Goal: Task Accomplishment & Management: Complete application form

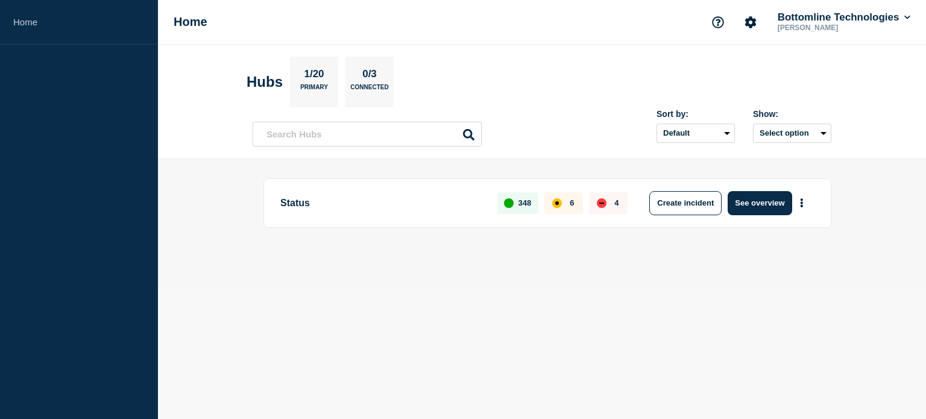
click at [843, 269] on main "Status 348 6 4 Create incident See overview" at bounding box center [542, 223] width 768 height 128
click at [340, 263] on div "Status 348 6 4 Create incident See overview" at bounding box center [542, 223] width 579 height 90
click at [761, 204] on button "See overview" at bounding box center [760, 203] width 64 height 24
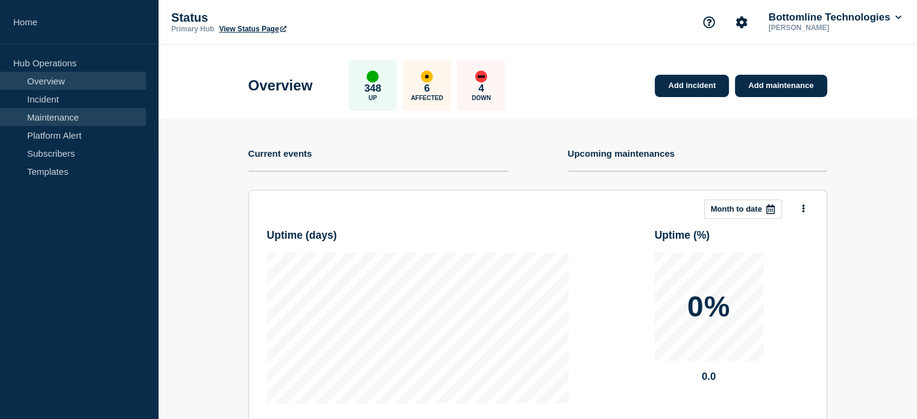
click at [64, 116] on link "Maintenance" at bounding box center [73, 117] width 146 height 18
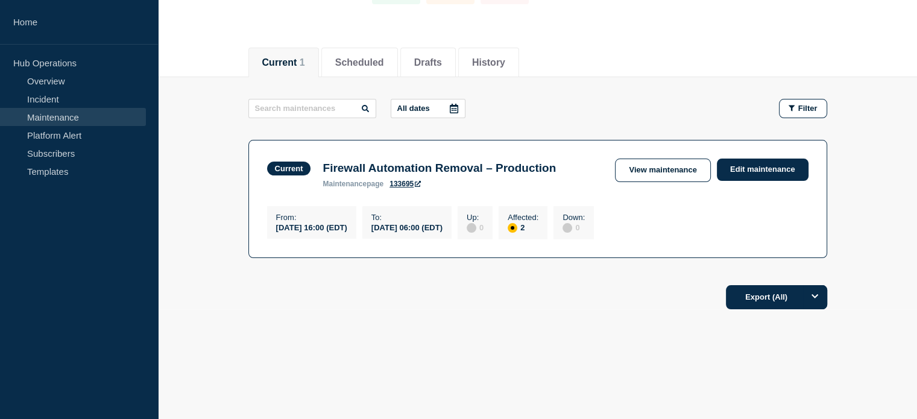
scroll to position [113, 0]
click at [383, 59] on button "Scheduled" at bounding box center [359, 62] width 49 height 11
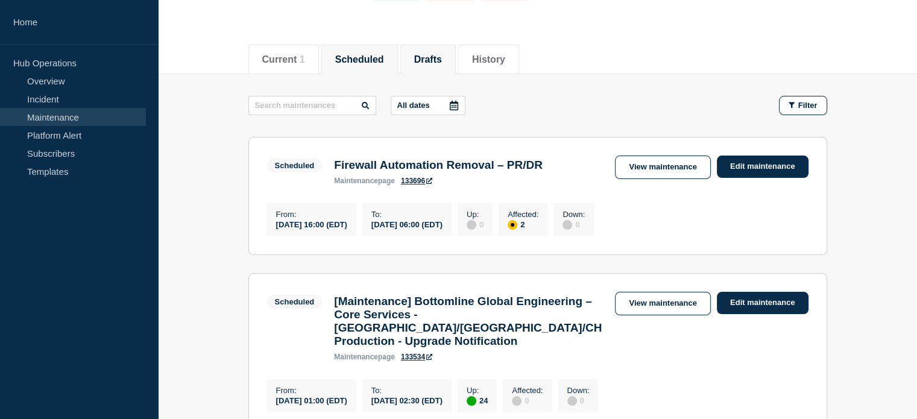
click at [442, 59] on button "Drafts" at bounding box center [428, 59] width 28 height 11
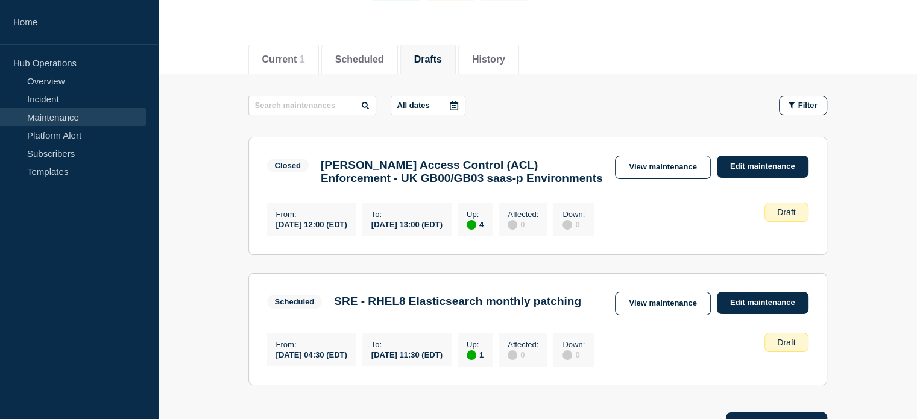
click at [442, 56] on button "Drafts" at bounding box center [428, 59] width 28 height 11
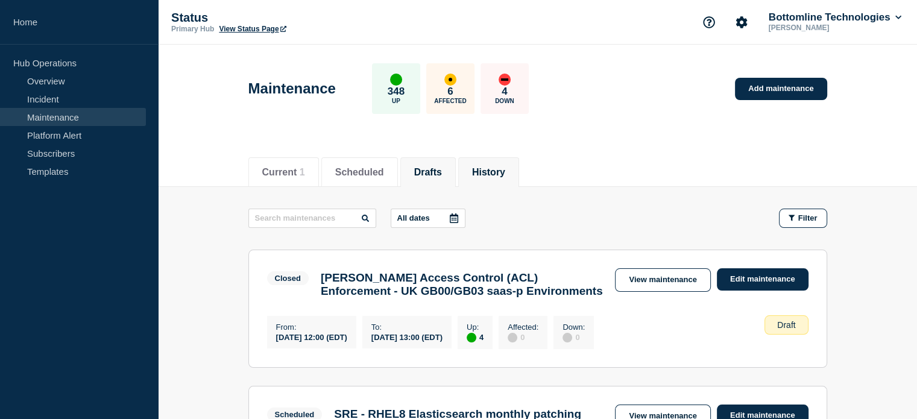
click at [505, 174] on button "History" at bounding box center [488, 172] width 33 height 11
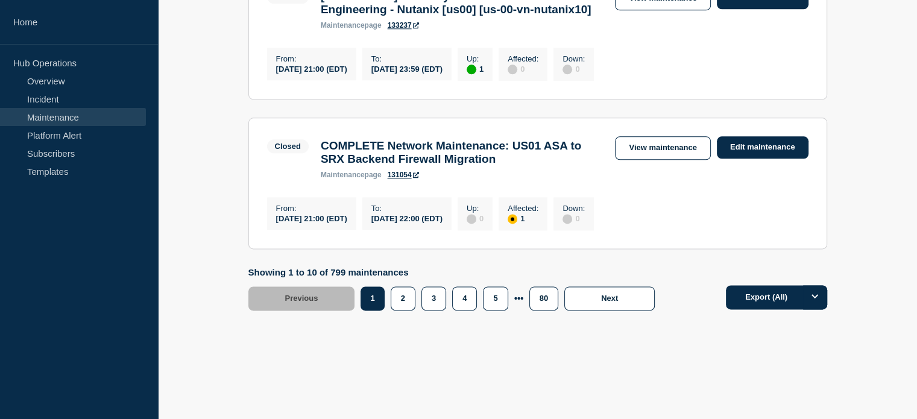
scroll to position [1688, 0]
click at [394, 310] on button "2" at bounding box center [403, 298] width 25 height 24
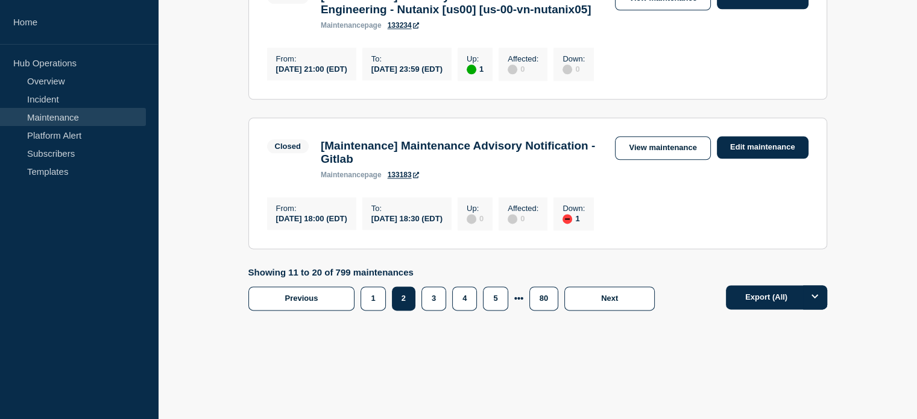
scroll to position [1628, 0]
click at [433, 310] on button "3" at bounding box center [433, 298] width 25 height 24
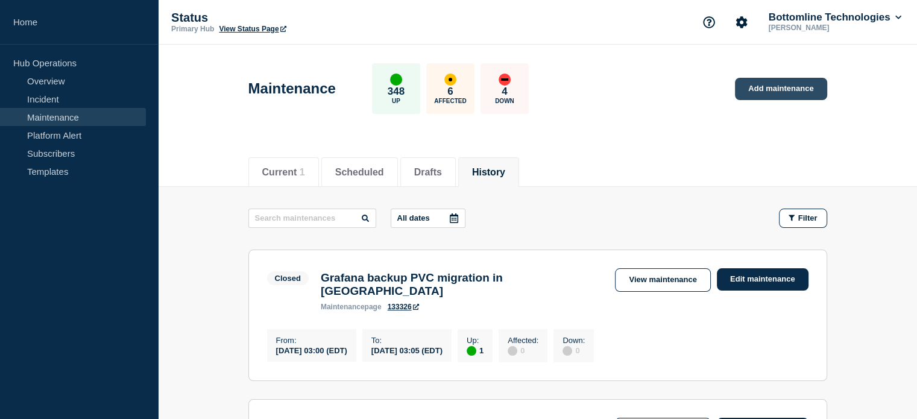
click at [793, 86] on link "Add maintenance" at bounding box center [781, 89] width 92 height 22
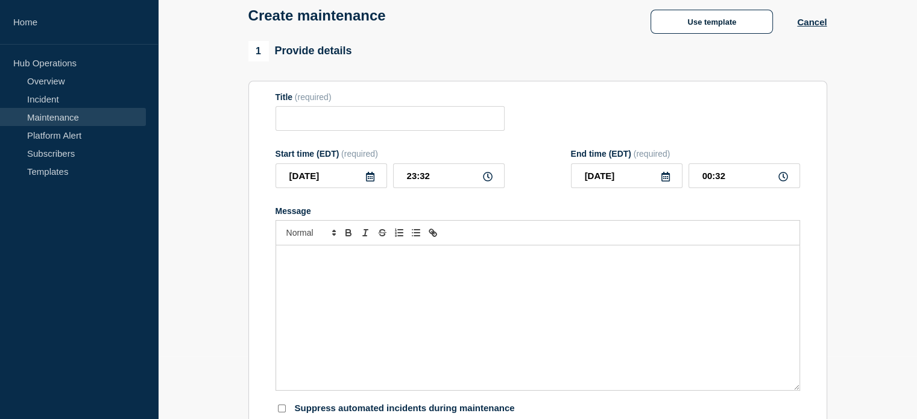
scroll to position [60, 0]
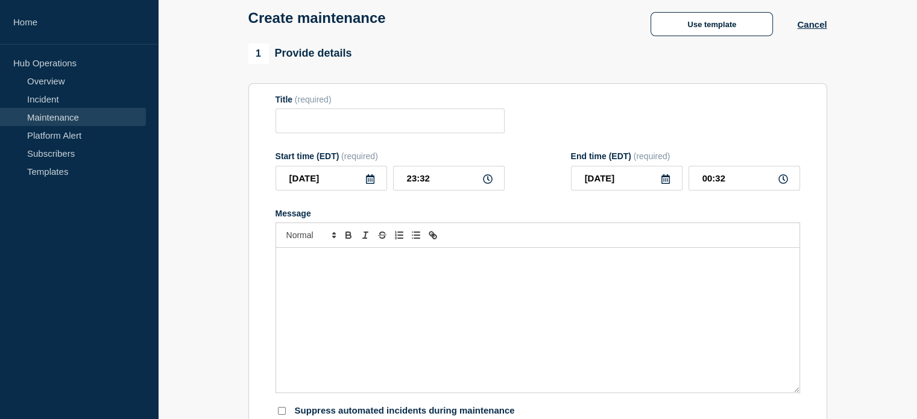
click at [709, 8] on div "Create maintenance Use template Cancel" at bounding box center [538, 13] width 606 height 59
click at [707, 23] on button "Use template" at bounding box center [712, 24] width 122 height 24
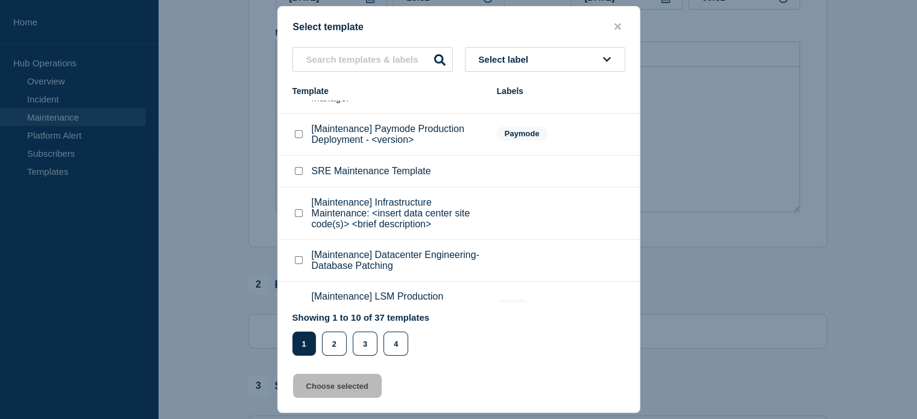
scroll to position [0, 0]
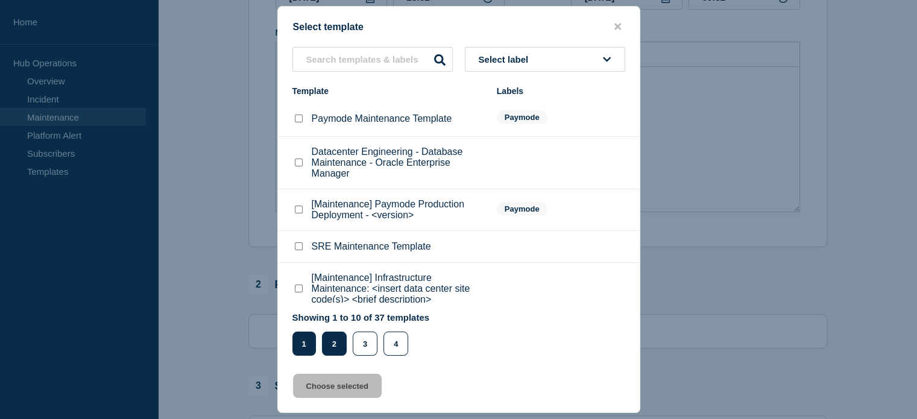
click at [338, 345] on button "2" at bounding box center [334, 344] width 25 height 24
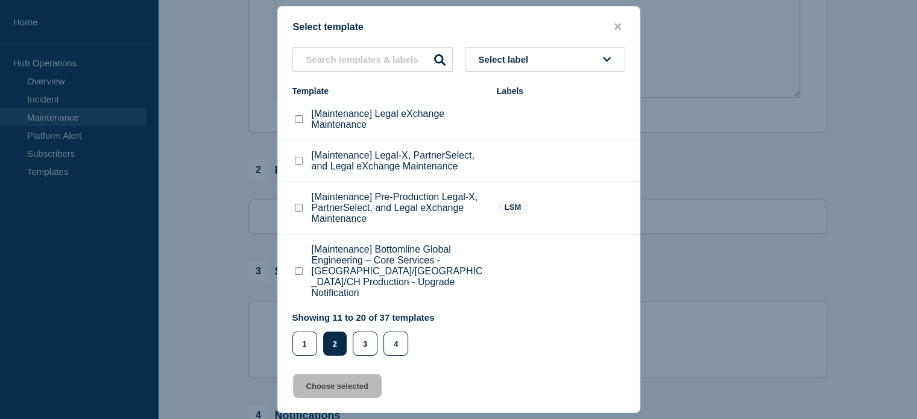
scroll to position [362, 0]
click at [367, 356] on button "3" at bounding box center [365, 344] width 25 height 24
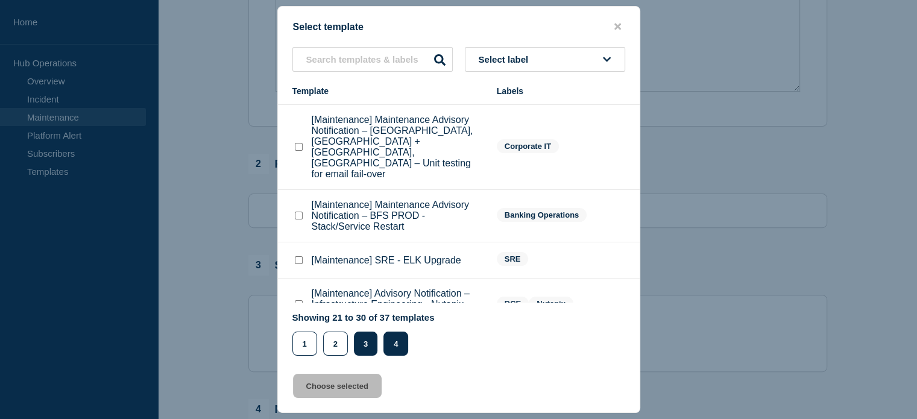
click at [399, 344] on button "4" at bounding box center [395, 344] width 25 height 24
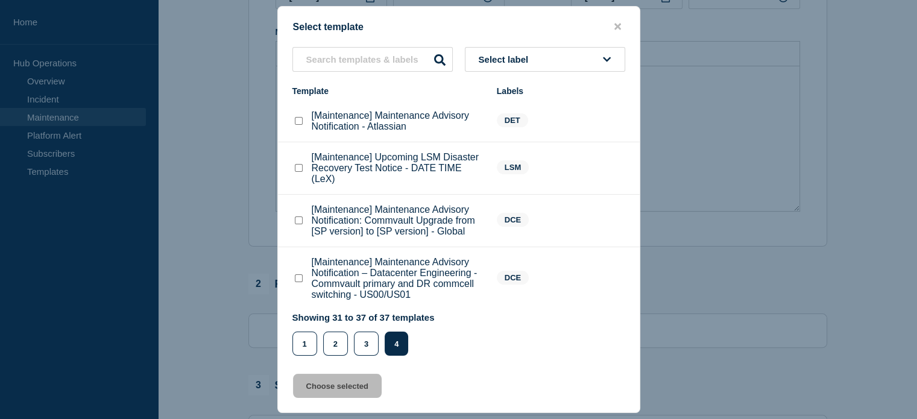
scroll to position [241, 0]
click at [620, 24] on button "close button" at bounding box center [618, 26] width 14 height 11
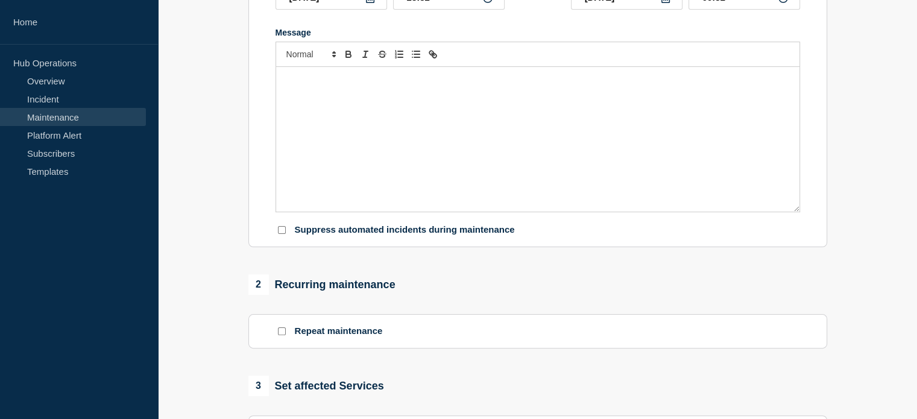
scroll to position [0, 0]
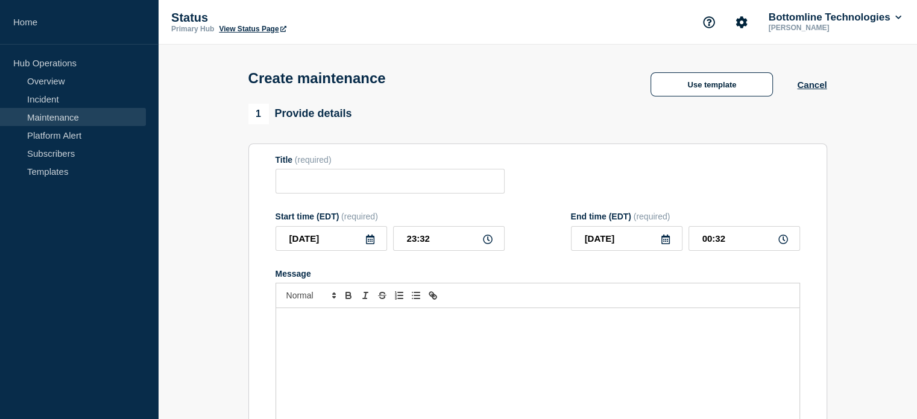
click at [711, 72] on div "Create maintenance Use template Cancel" at bounding box center [538, 74] width 606 height 59
click at [710, 86] on button "Use template" at bounding box center [712, 84] width 122 height 24
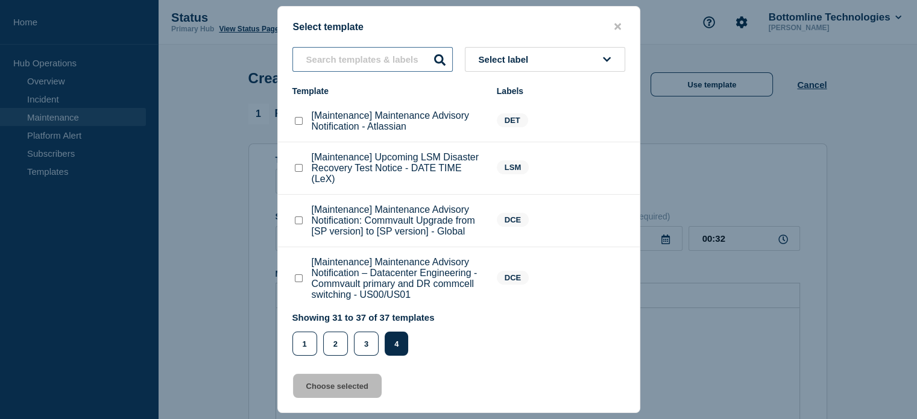
click at [391, 65] on input "text" at bounding box center [372, 59] width 160 height 25
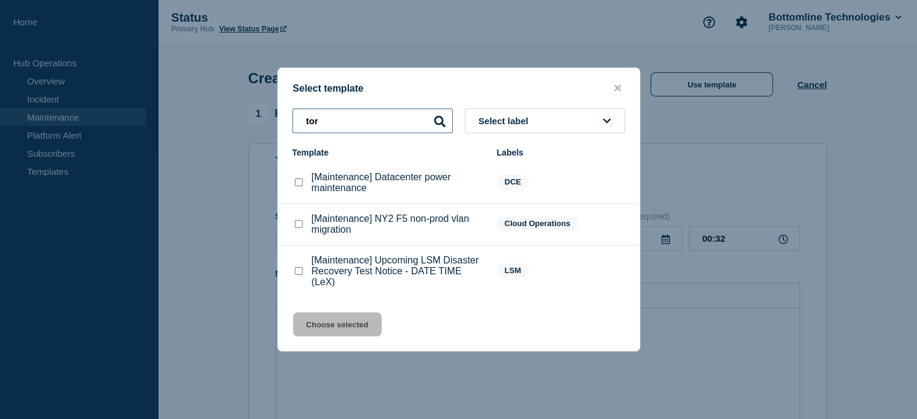
type input "tor"
click at [344, 182] on p "[Maintenance] Datacenter power maintenance" at bounding box center [398, 183] width 173 height 22
click at [299, 185] on checkbox"] "[Maintenance] Datacenter power maintenance checkbox" at bounding box center [299, 182] width 8 height 8
checkbox checkbox"] "true"
click at [333, 327] on button "Choose selected" at bounding box center [337, 324] width 89 height 24
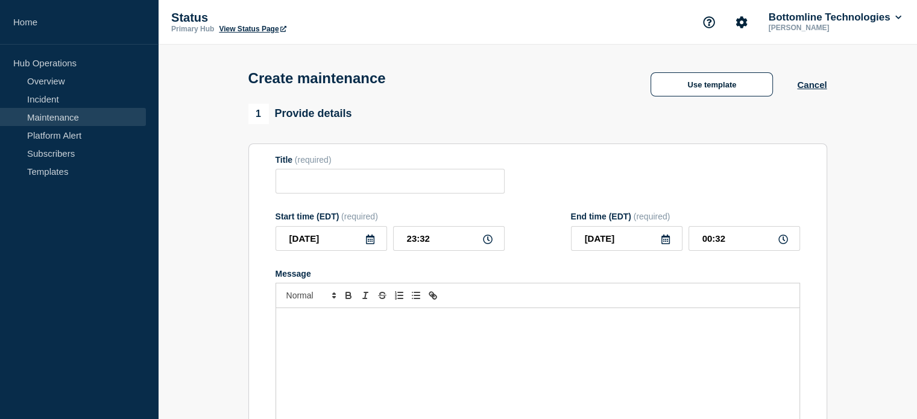
type input "[Maintenance] Datacenter power maintenance"
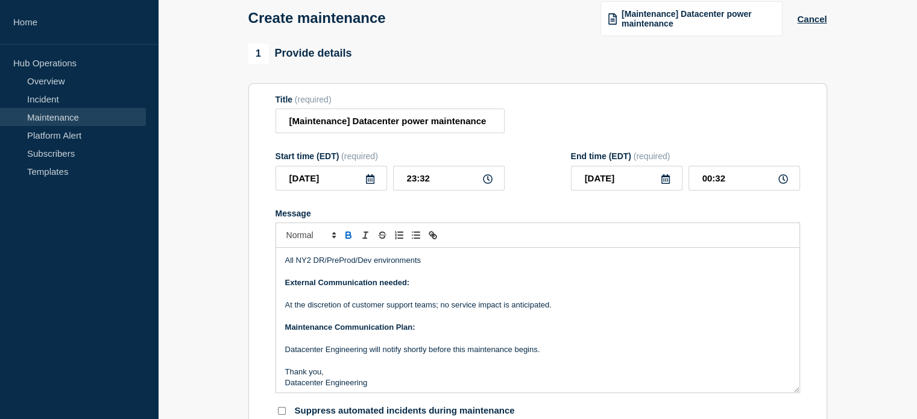
scroll to position [215, 0]
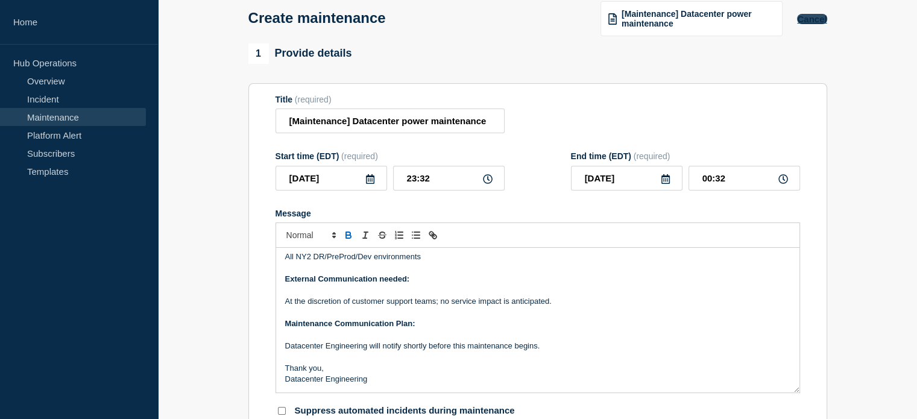
click at [807, 22] on button "Cancel" at bounding box center [812, 19] width 30 height 10
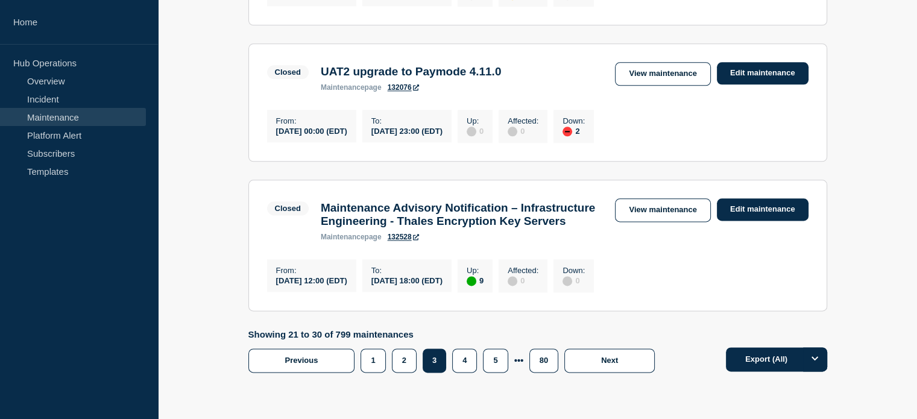
scroll to position [1628, 0]
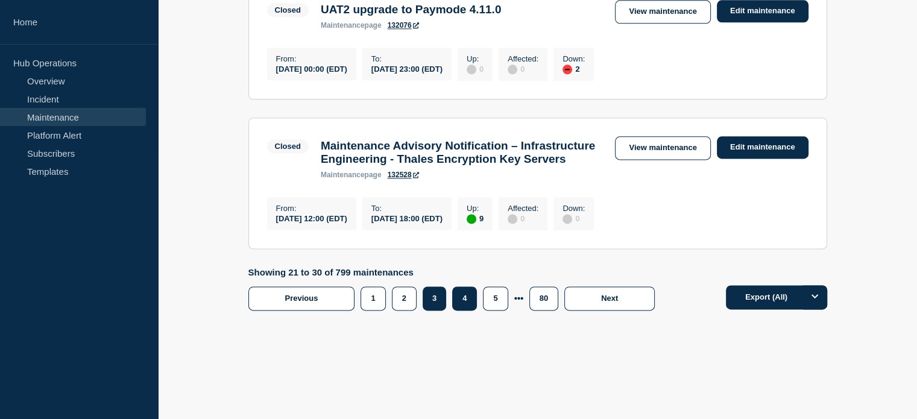
click at [473, 310] on button "4" at bounding box center [464, 298] width 25 height 24
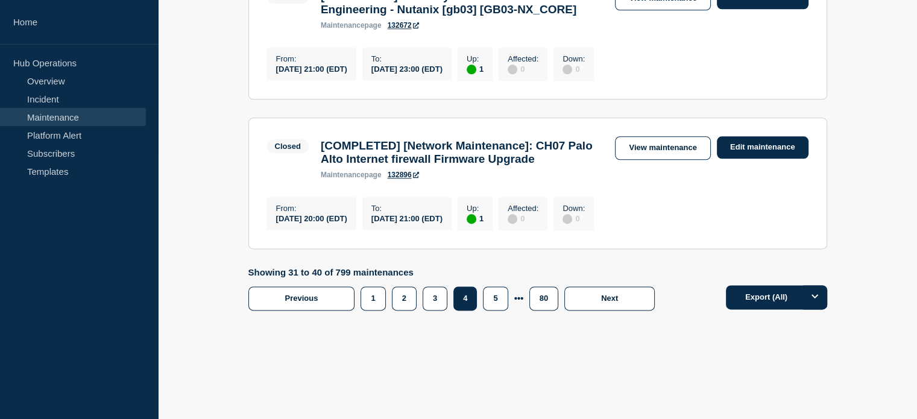
scroll to position [1628, 0]
click at [675, 160] on link "View maintenance" at bounding box center [662, 148] width 95 height 24
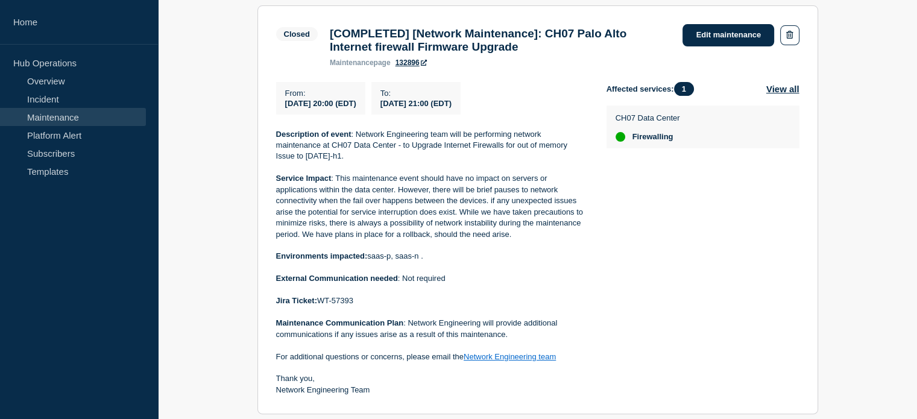
scroll to position [241, 0]
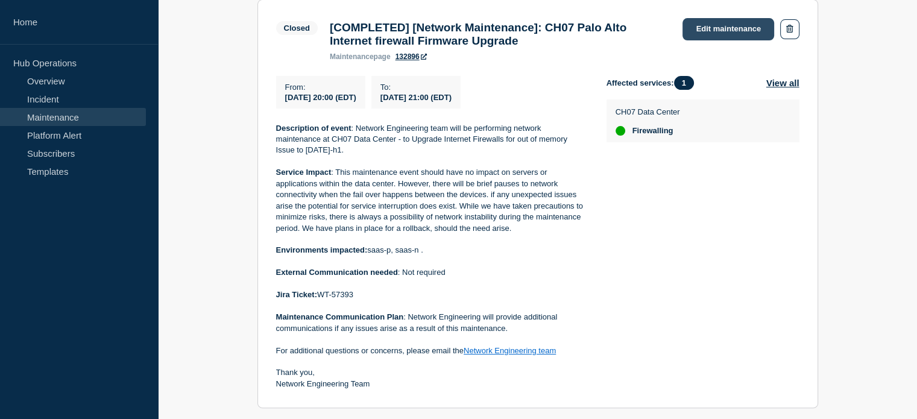
click at [716, 31] on link "Edit maintenance" at bounding box center [728, 29] width 92 height 22
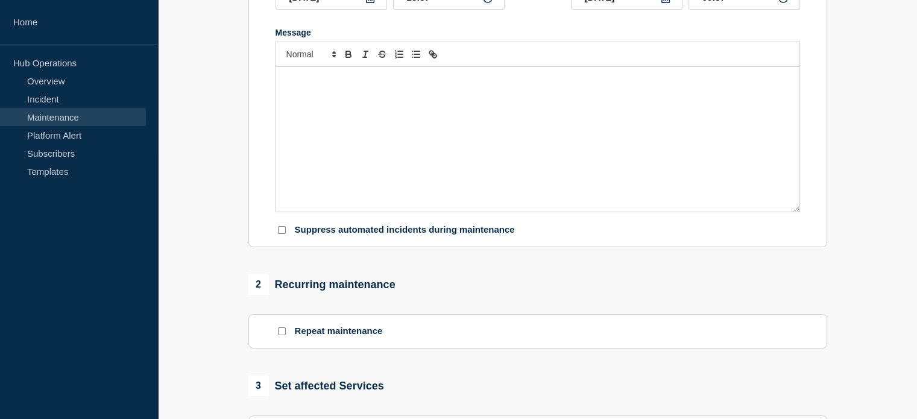
type input "[COMPLETED] [Network Maintenance]: CH07 Palo Alto Internet firewall Firmware Up…"
type input "2025-08-16"
type input "20:00"
type input "2025-08-16"
type input "21:00"
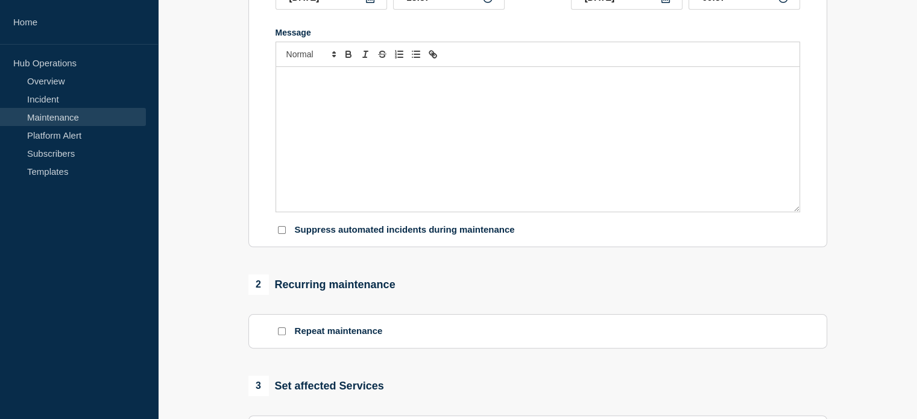
checkbox input "false"
checkbox input "true"
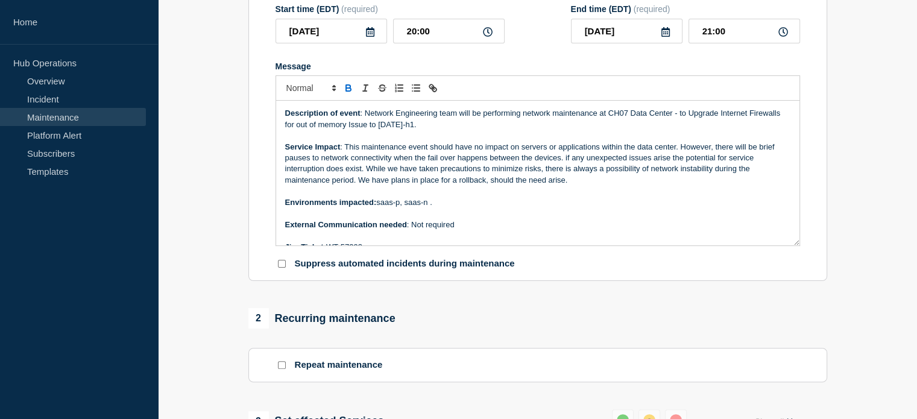
click at [408, 154] on p "Service Impact : This maintenance event should have no impact on servers or app…" at bounding box center [537, 164] width 505 height 45
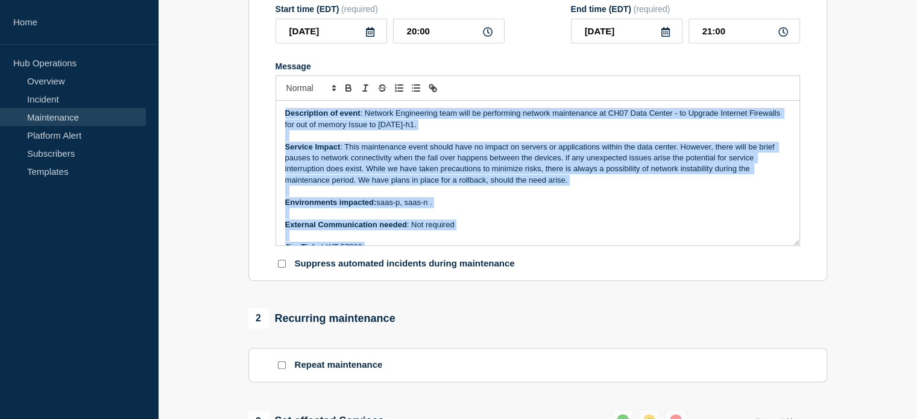
copy div "Description of event : Network Engineering team will be performing network main…"
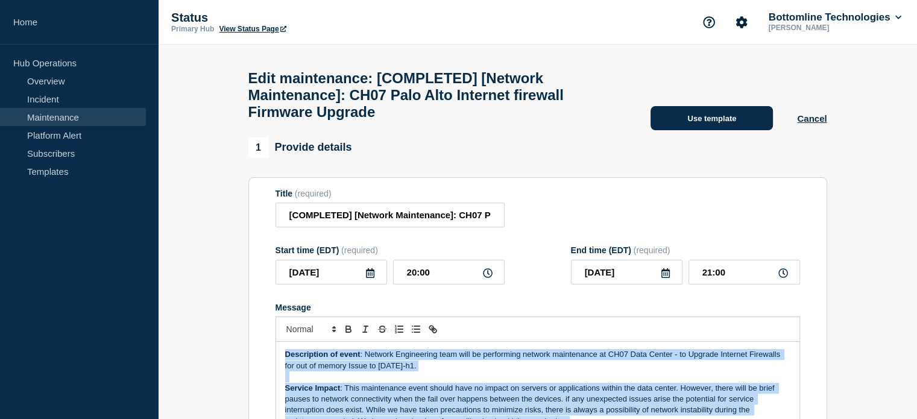
click at [716, 130] on button "Use template" at bounding box center [712, 118] width 122 height 24
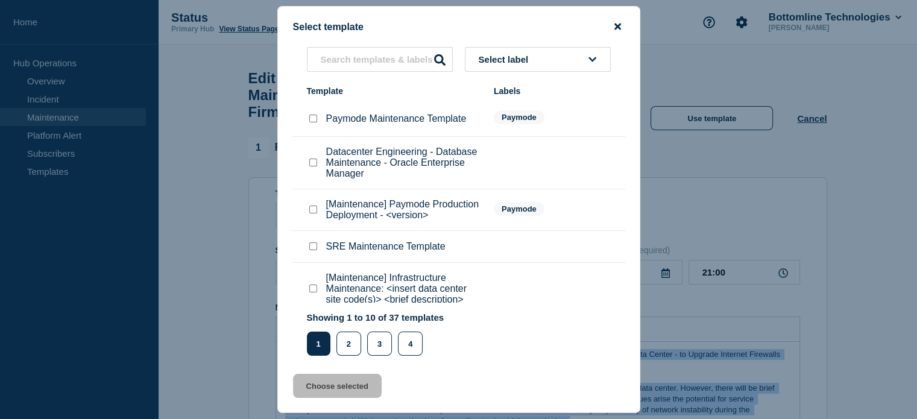
click at [615, 24] on icon "close button" at bounding box center [617, 27] width 7 height 10
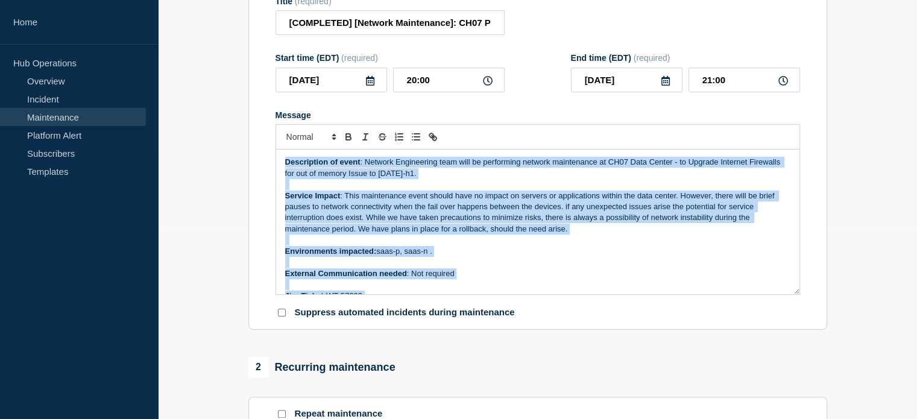
scroll to position [181, 0]
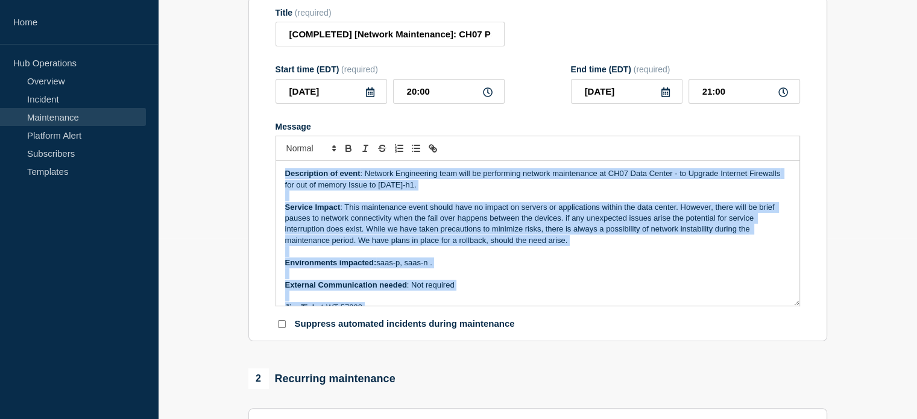
copy div "Description of event : Network Engineering team will be performing network main…"
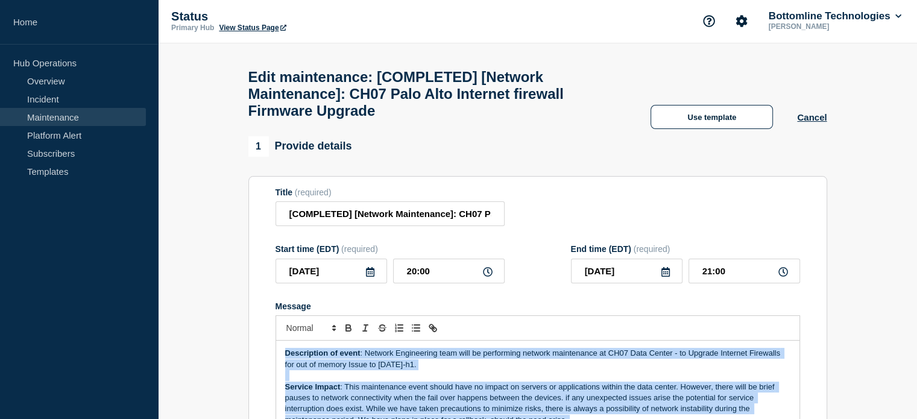
scroll to position [0, 0]
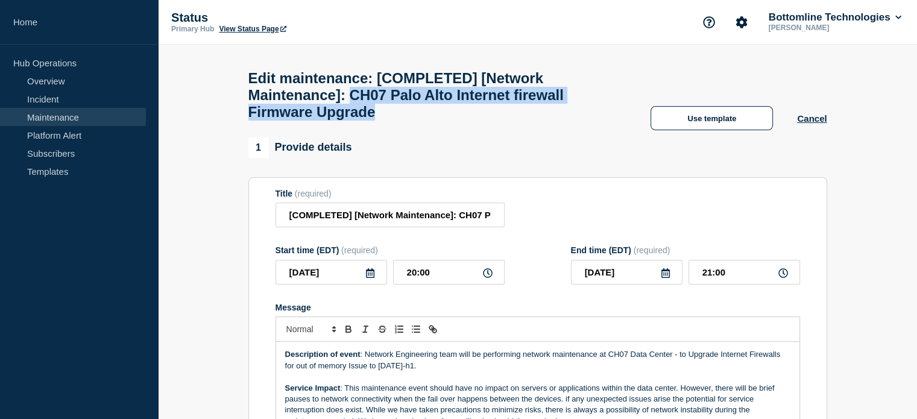
drag, startPoint x: 365, startPoint y: 98, endPoint x: 393, endPoint y: 120, distance: 35.7
click at [393, 120] on h1 "Edit maintenance: [COMPLETED] [Network Maintenance]: CH07 Palo Alto Internet fi…" at bounding box center [437, 95] width 379 height 51
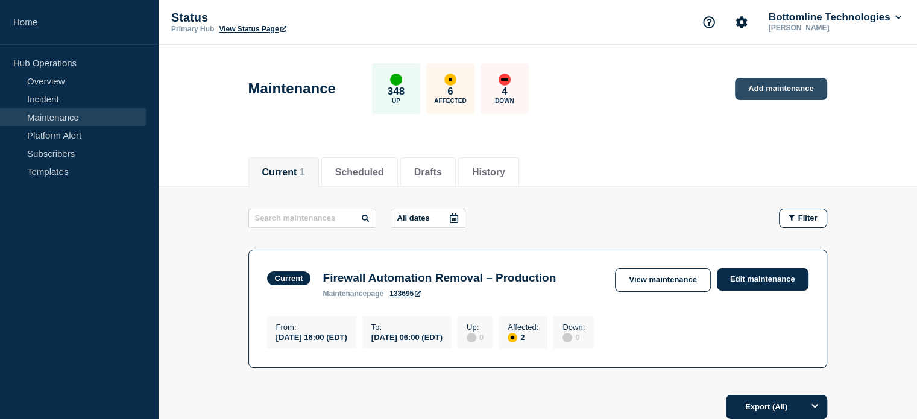
click at [793, 79] on link "Add maintenance" at bounding box center [781, 89] width 92 height 22
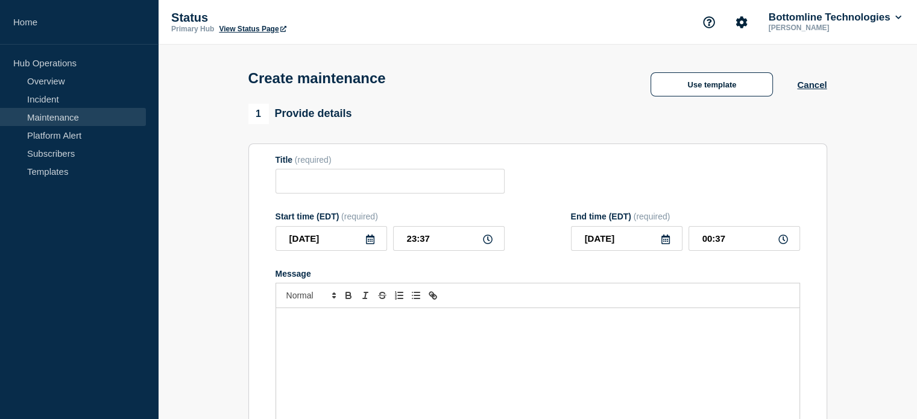
scroll to position [181, 0]
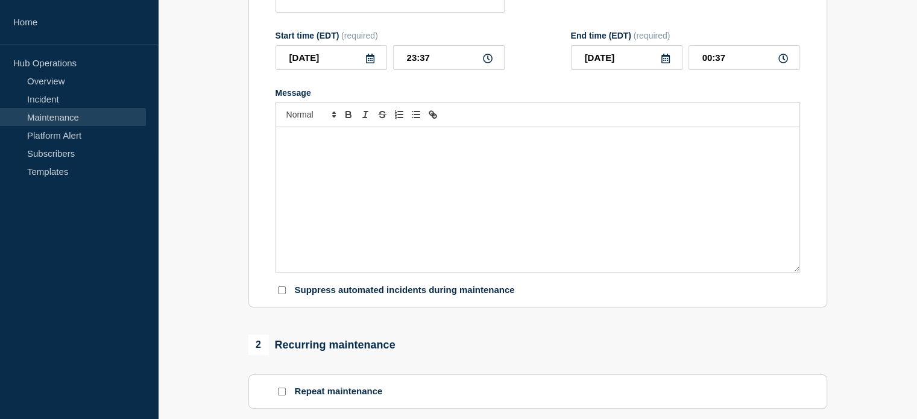
click at [456, 207] on div "Message" at bounding box center [537, 199] width 523 height 145
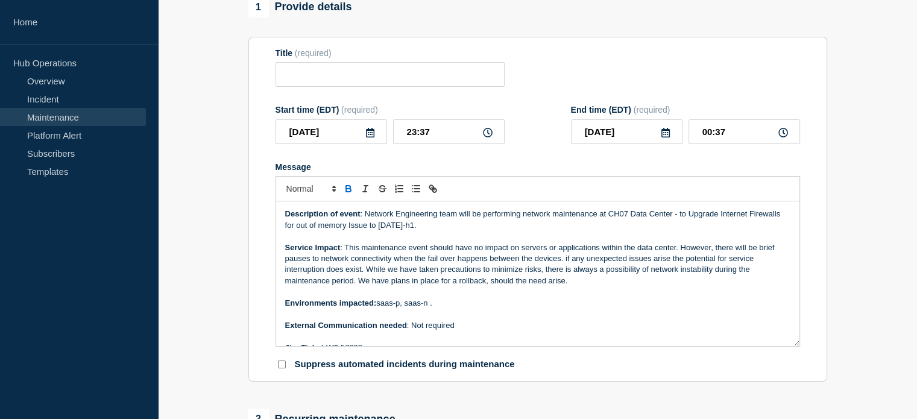
scroll to position [60, 0]
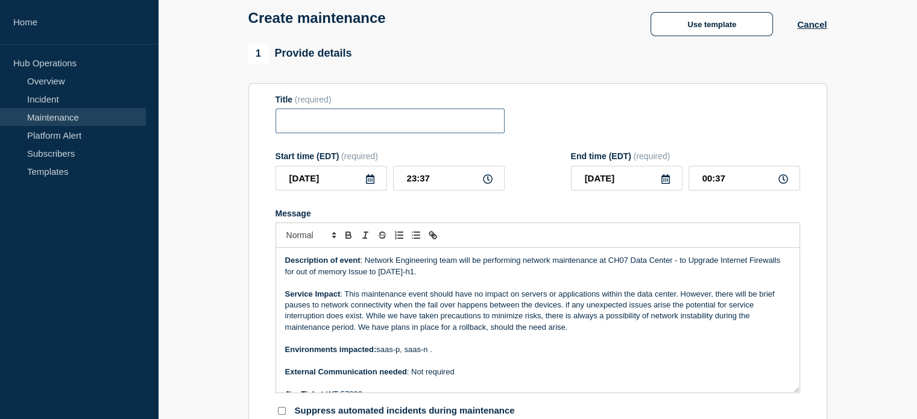
click at [330, 130] on input "Title" at bounding box center [390, 121] width 229 height 25
paste input "Network maintenance | NY2 Cisco us switches Upgrade - Rack 107 and 114 Nexus"
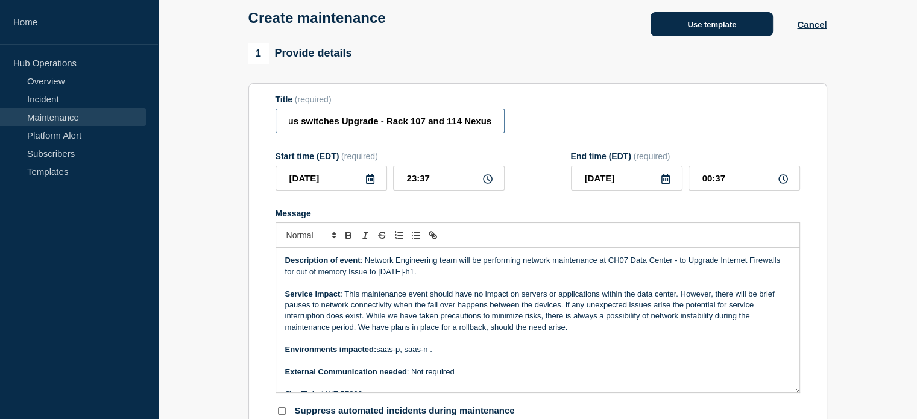
type input "Network maintenance | NY2 Cisco us switches Upgrade - Rack 107 and 114 Nexus"
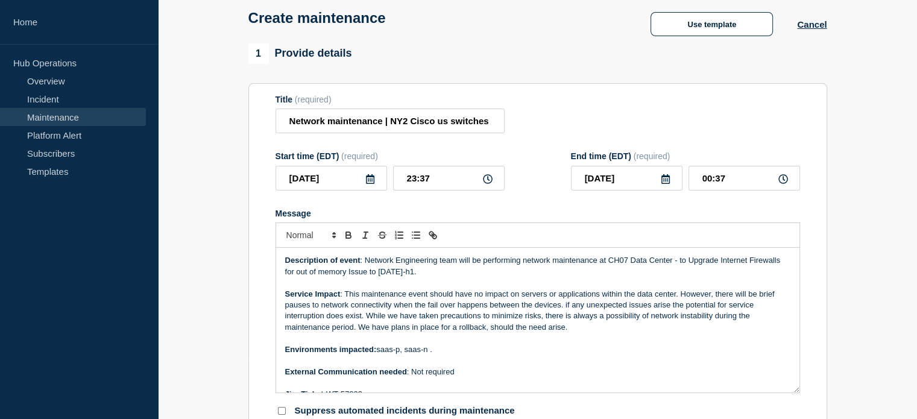
click at [370, 183] on icon at bounding box center [370, 179] width 10 height 10
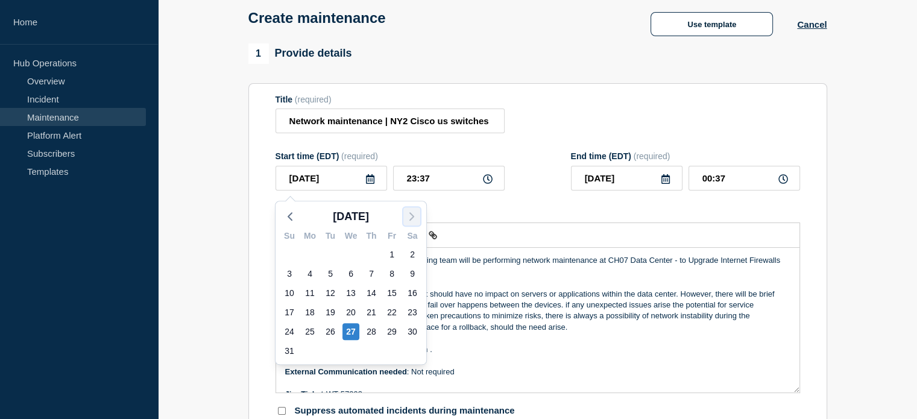
click at [412, 218] on polyline "button" at bounding box center [412, 216] width 4 height 7
click at [351, 250] on div "3" at bounding box center [350, 254] width 17 height 17
type input "[DATE]"
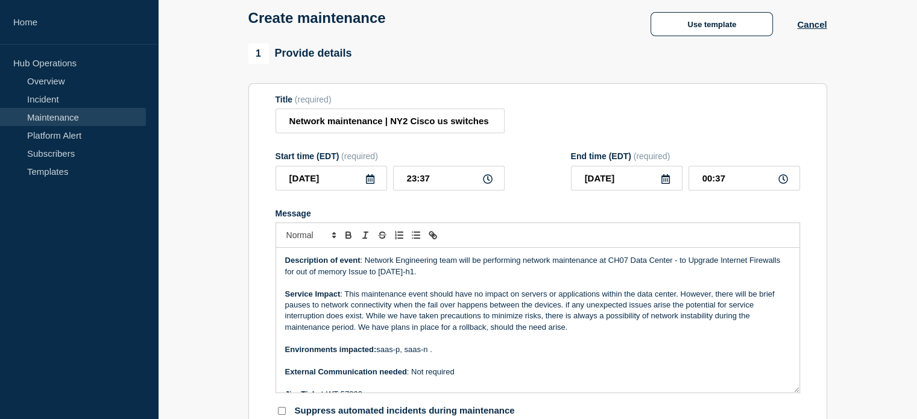
click at [492, 183] on icon at bounding box center [488, 179] width 10 height 10
click at [489, 183] on icon at bounding box center [488, 179] width 10 height 10
drag, startPoint x: 417, startPoint y: 181, endPoint x: 399, endPoint y: 181, distance: 18.1
click at [399, 181] on input "23:37" at bounding box center [449, 178] width 112 height 25
type input "22:37"
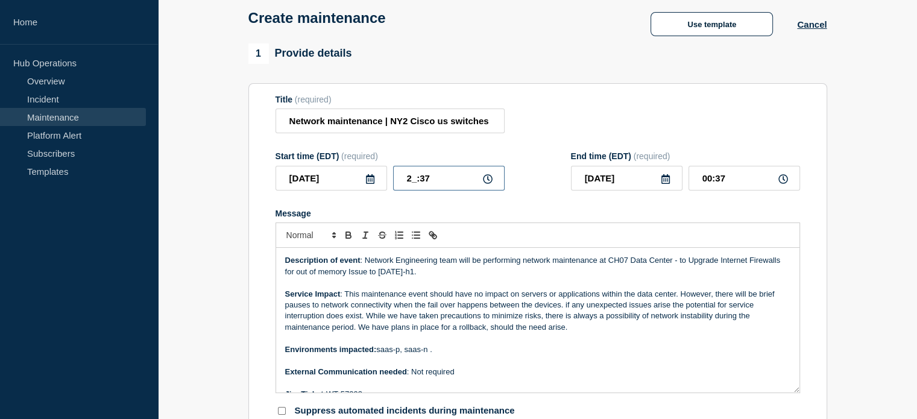
type input "[DATE]"
type input "23:37"
type input "22:07"
type input "23:07"
type input "22:00"
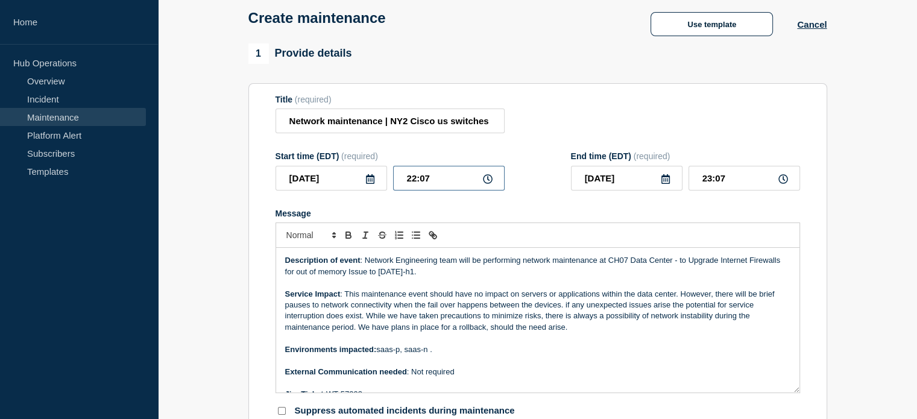
type input "23:00"
click at [667, 183] on icon at bounding box center [665, 179] width 8 height 10
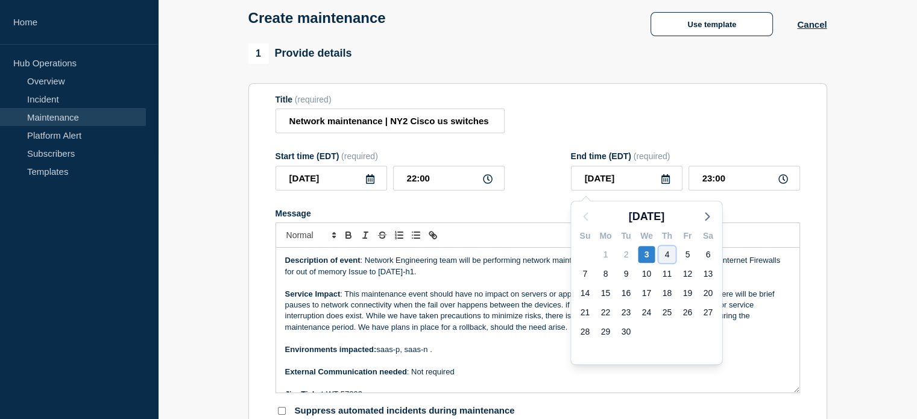
click at [661, 251] on div "4" at bounding box center [666, 254] width 17 height 17
type input "[DATE]"
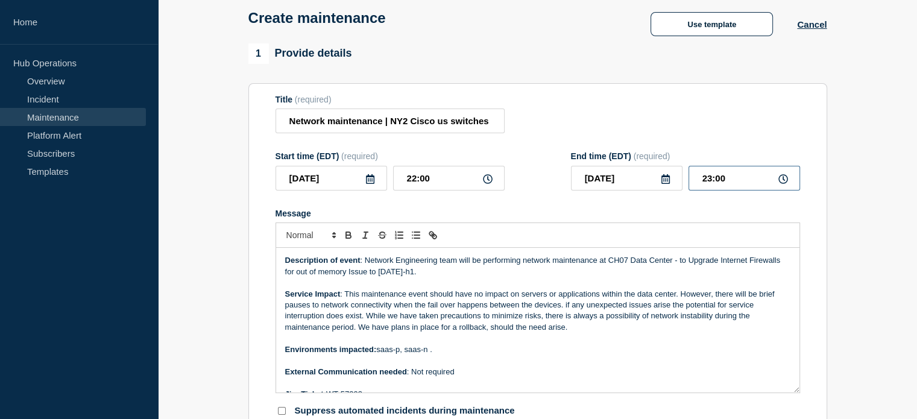
click at [746, 180] on input "23:00" at bounding box center [745, 178] width 112 height 25
drag, startPoint x: 706, startPoint y: 178, endPoint x: 694, endPoint y: 178, distance: 12.1
click at [694, 178] on input "23:00" at bounding box center [745, 178] width 112 height 25
type input "03:00"
click at [820, 210] on section "Title (required) Network maintenance | NY2 Cisco us switches Upgrade - Rack 107…" at bounding box center [537, 255] width 579 height 345
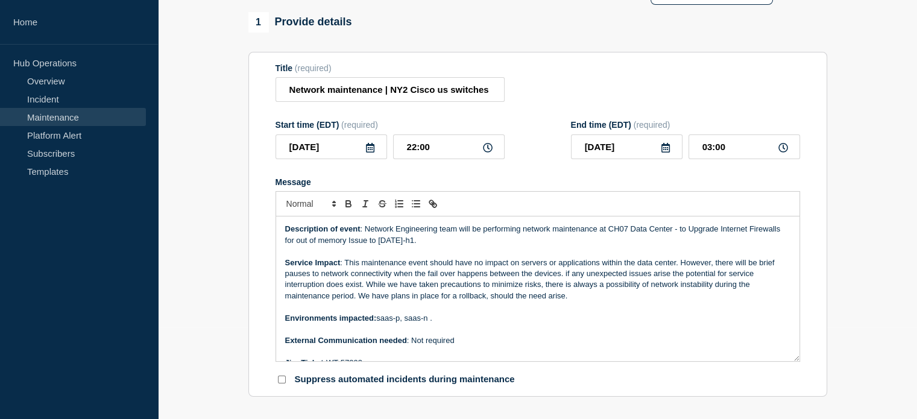
scroll to position [121, 0]
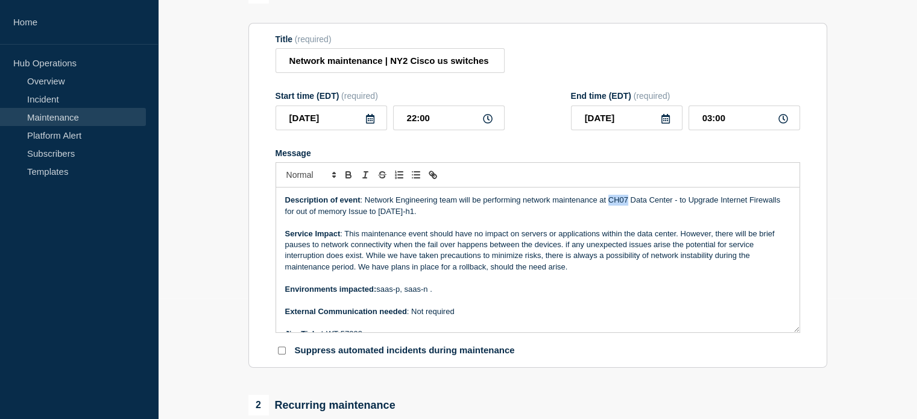
drag, startPoint x: 608, startPoint y: 204, endPoint x: 627, endPoint y: 203, distance: 19.4
click at [627, 203] on p "Description of event : Network Engineering team will be performing network main…" at bounding box center [537, 206] width 505 height 22
drag, startPoint x: 427, startPoint y: 216, endPoint x: 461, endPoint y: 207, distance: 35.7
click at [461, 207] on p "Description of event : Network Engineering team will be performing network main…" at bounding box center [537, 206] width 505 height 22
click at [462, 199] on p "Description of event : Network Engineering team will be performing network main…" at bounding box center [537, 206] width 505 height 22
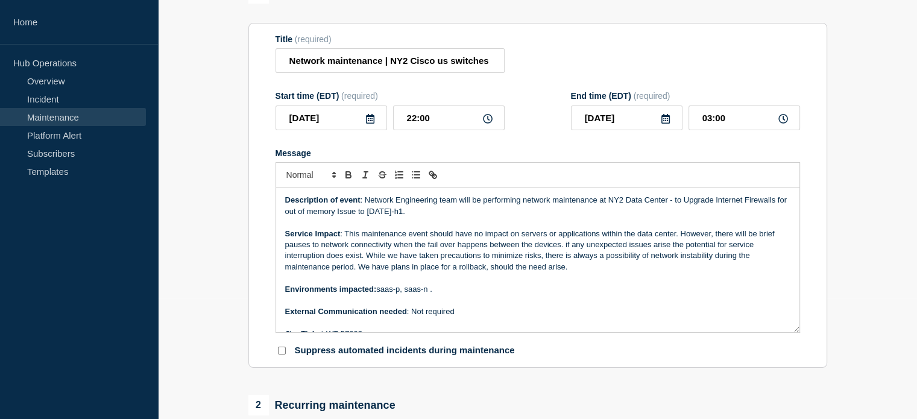
click at [427, 217] on p "Description of event : Network Engineering team will be performing network main…" at bounding box center [537, 206] width 505 height 22
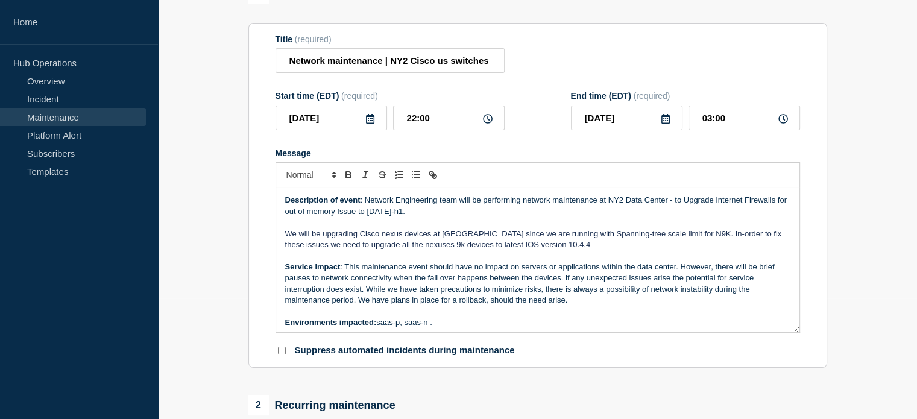
drag, startPoint x: 364, startPoint y: 203, endPoint x: 419, endPoint y: 215, distance: 56.0
click at [419, 215] on p "Description of event : Network Engineering team will be performing network main…" at bounding box center [537, 206] width 505 height 22
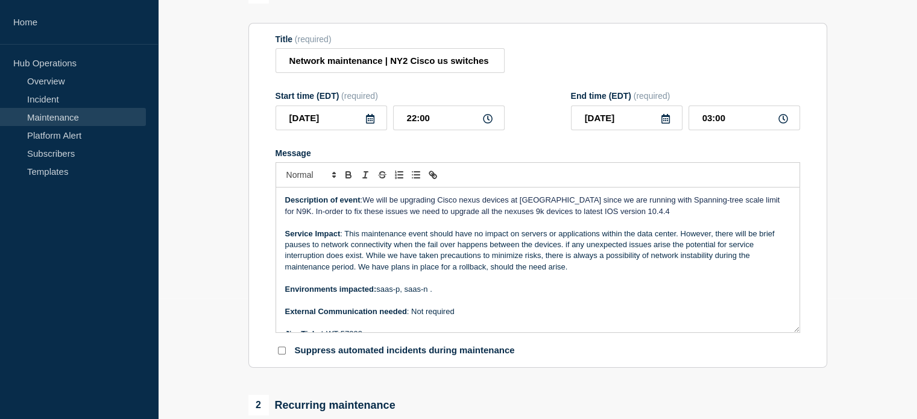
scroll to position [60, 0]
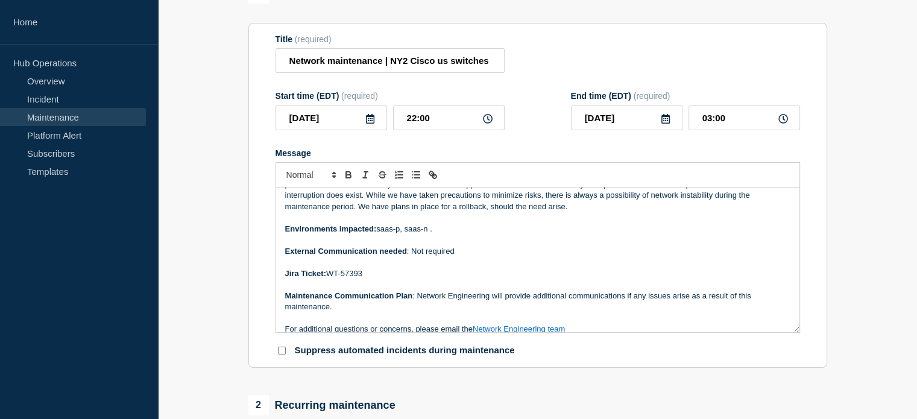
drag, startPoint x: 371, startPoint y: 279, endPoint x: 329, endPoint y: 279, distance: 42.2
click at [329, 279] on p "Jira Ticket: WT-57393" at bounding box center [537, 273] width 505 height 11
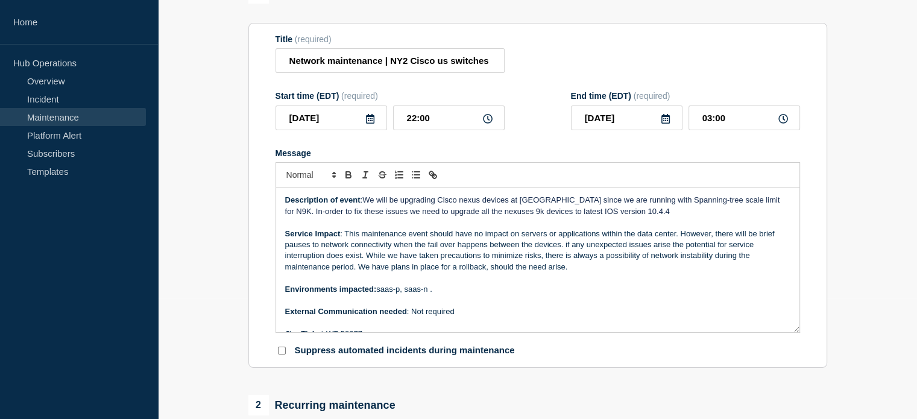
scroll to position [0, 0]
drag, startPoint x: 361, startPoint y: 216, endPoint x: 472, endPoint y: 219, distance: 111.0
click at [472, 215] on span "We will be upgrading Cisco nexus devices at [GEOGRAPHIC_DATA] since we are runn…" at bounding box center [533, 205] width 497 height 20
click at [375, 215] on span "We will be upgrading Cisco nexus devices at [GEOGRAPHIC_DATA] since we are runn…" at bounding box center [533, 205] width 497 height 20
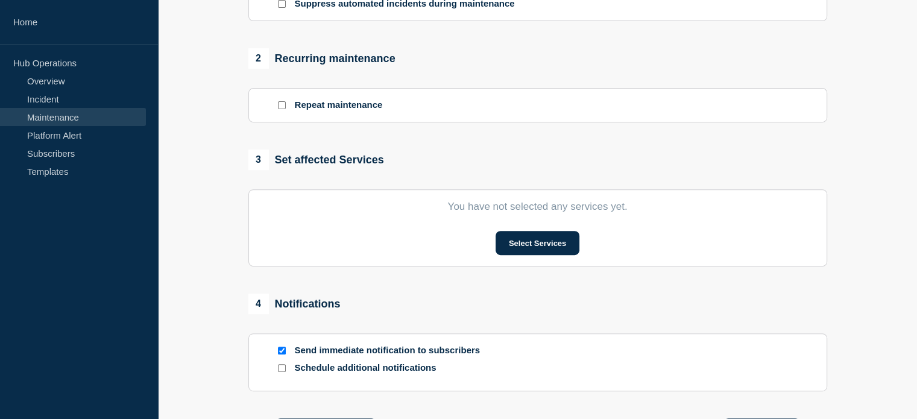
scroll to position [543, 0]
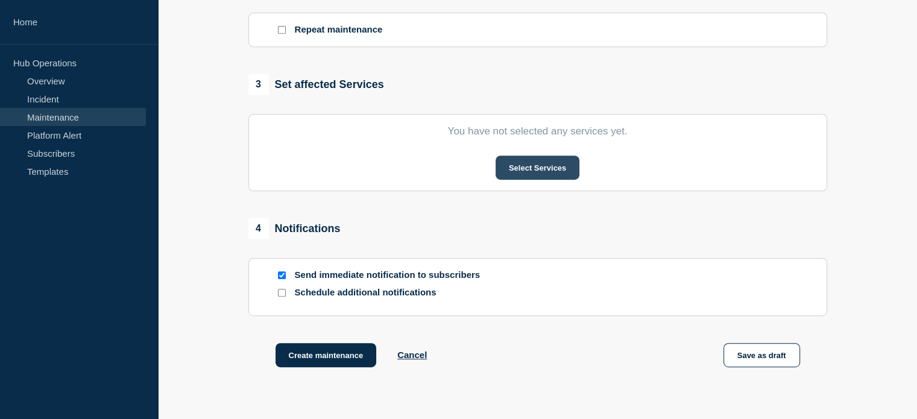
click at [508, 171] on button "Select Services" at bounding box center [538, 168] width 84 height 24
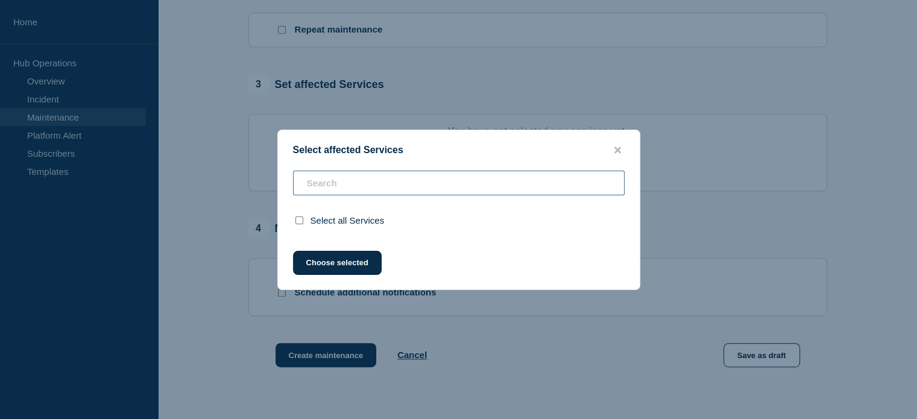
click at [448, 186] on input "text" at bounding box center [459, 183] width 332 height 25
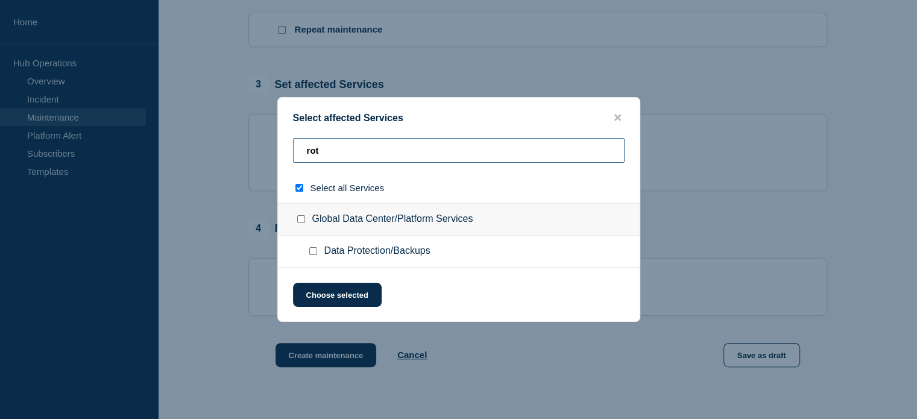
type input "rotu"
checkbox input "true"
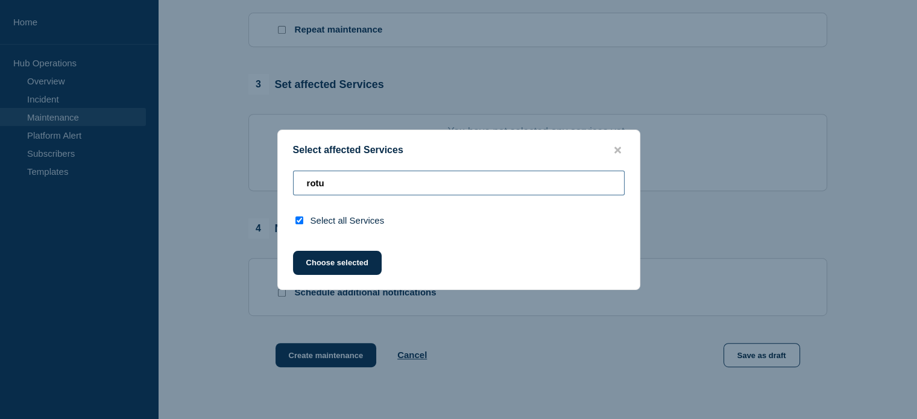
type input "rot"
checkbox input "false"
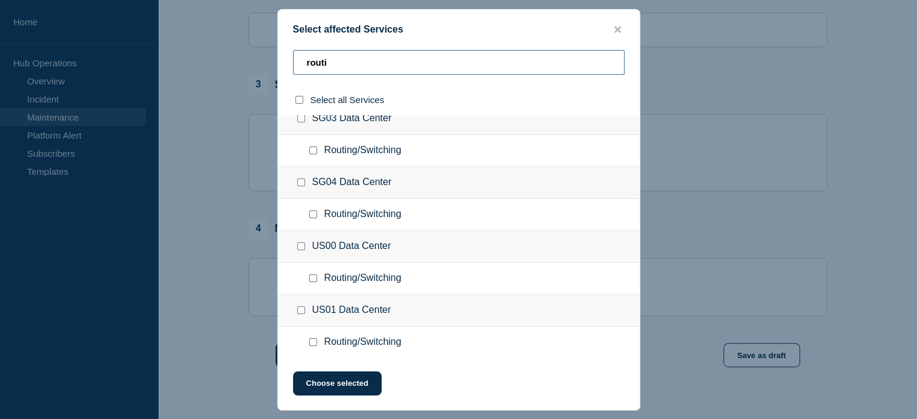
scroll to position [603, 0]
type input "routi"
click at [300, 308] on input "US01 Data Center checkbox" at bounding box center [301, 310] width 8 height 8
checkbox input "true"
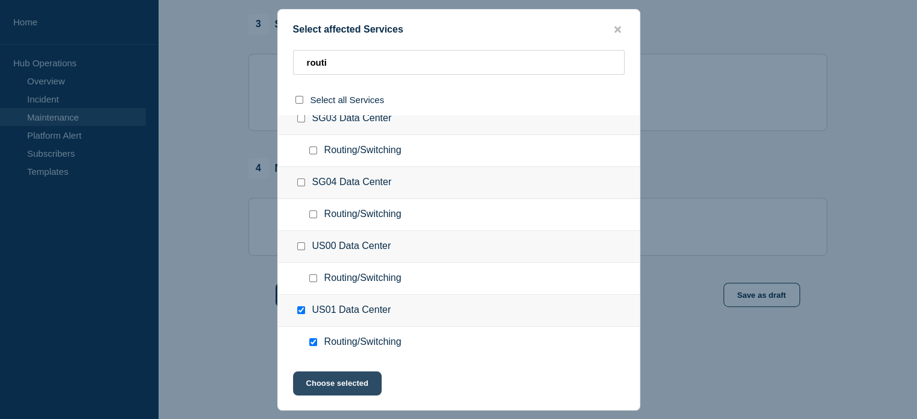
click at [342, 382] on button "Choose selected" at bounding box center [337, 383] width 89 height 24
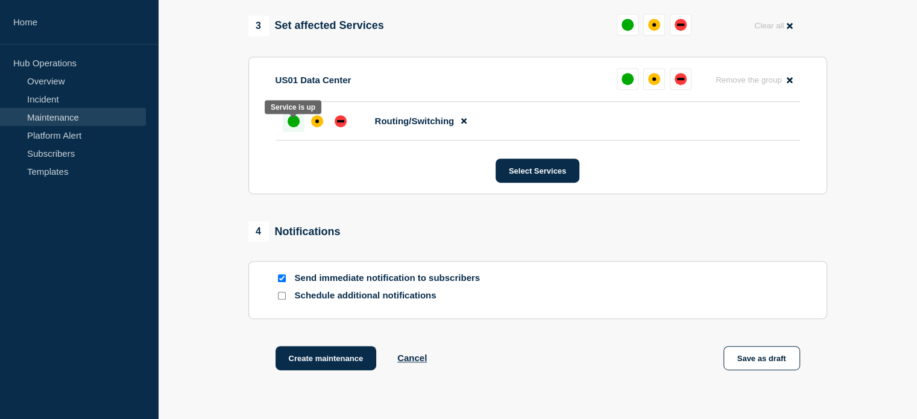
click at [294, 127] on div "up" at bounding box center [294, 121] width 12 height 12
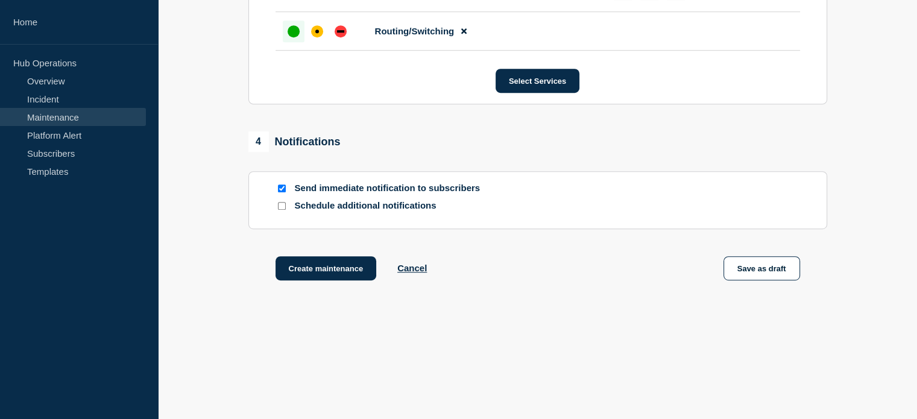
scroll to position [699, 0]
click at [282, 204] on input "Schedule additional notifications" at bounding box center [282, 206] width 8 height 8
checkbox input "true"
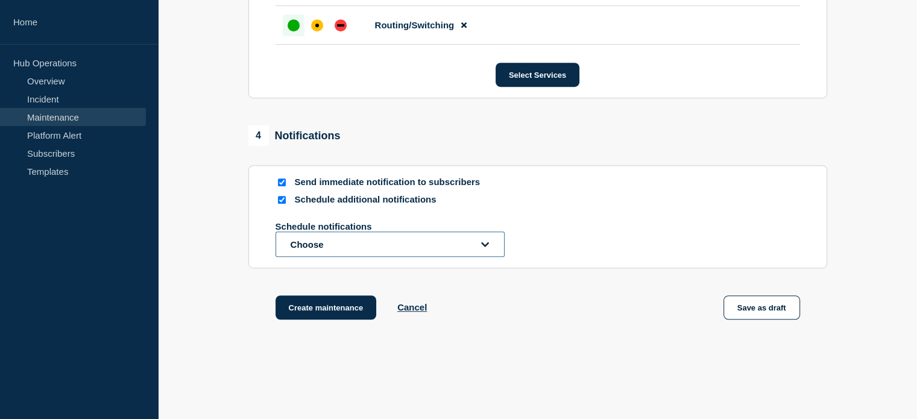
click at [485, 249] on icon "open dropdown" at bounding box center [485, 244] width 8 height 9
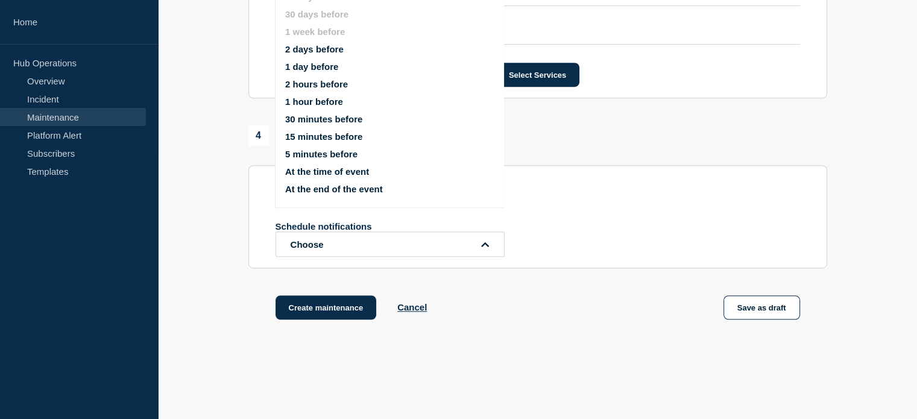
scroll to position [662, 0]
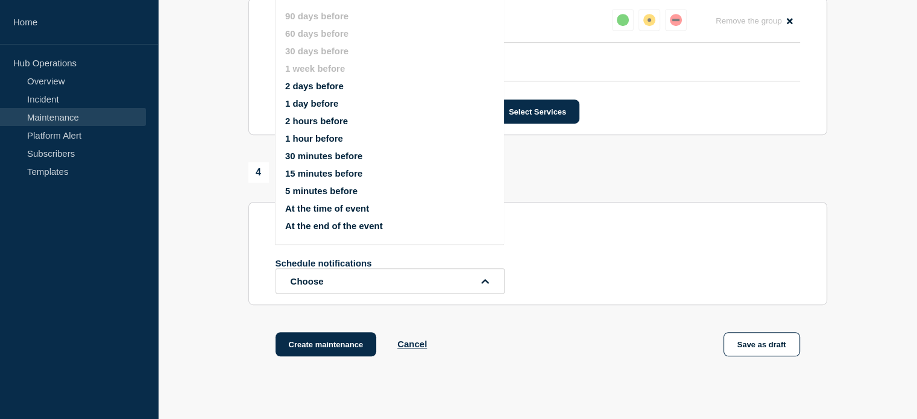
click at [336, 119] on button "2 hours before" at bounding box center [316, 121] width 63 height 10
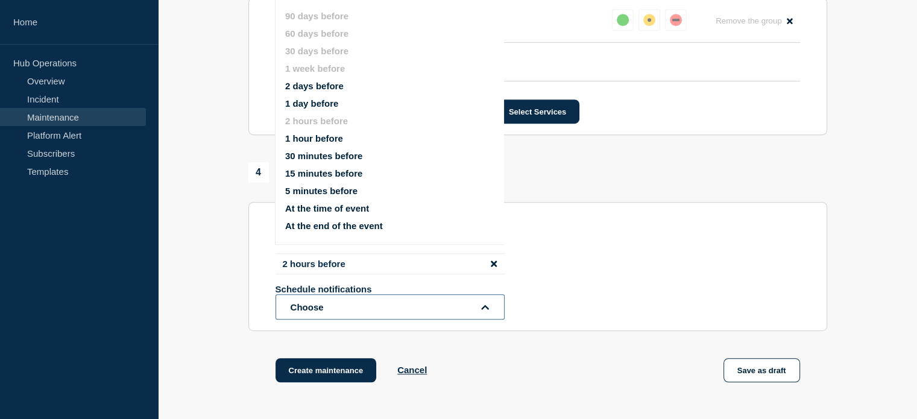
click at [493, 316] on button "Choose" at bounding box center [390, 306] width 229 height 25
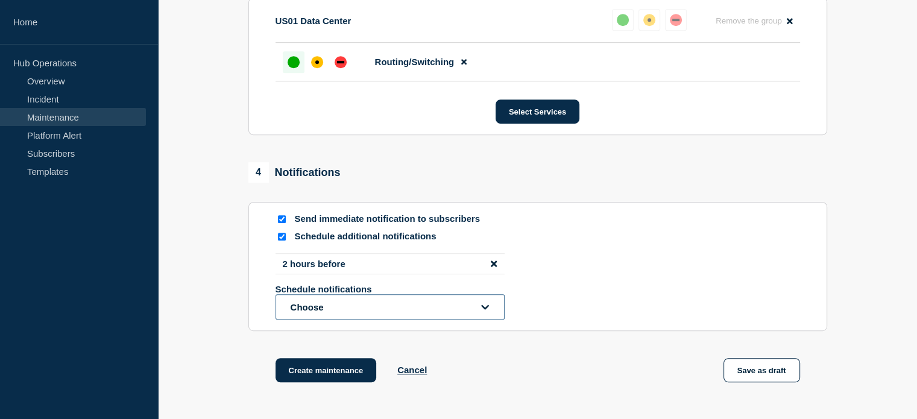
click at [490, 316] on button "Choose" at bounding box center [390, 306] width 229 height 25
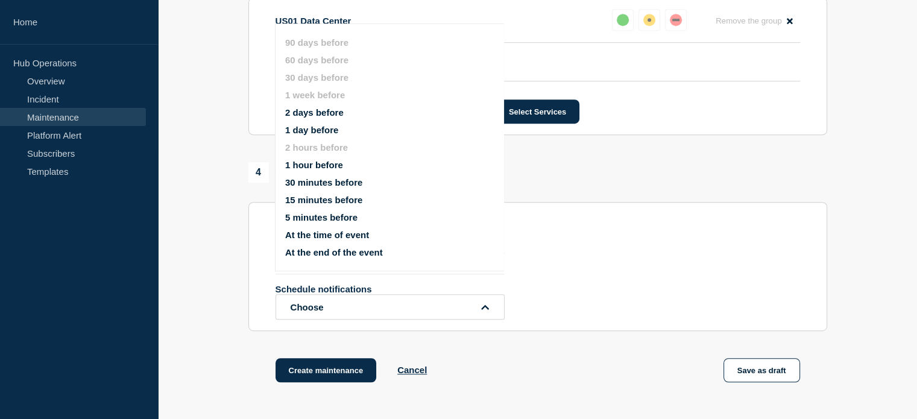
click at [331, 129] on button "1 day before" at bounding box center [311, 130] width 53 height 10
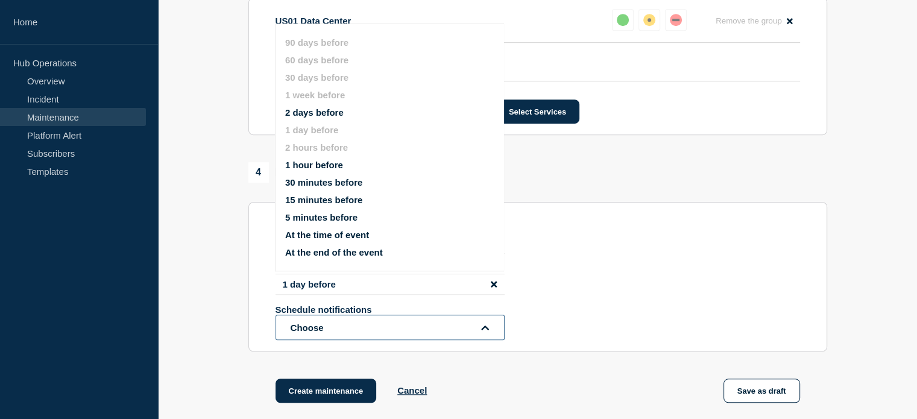
click at [482, 339] on button "Choose" at bounding box center [390, 327] width 229 height 25
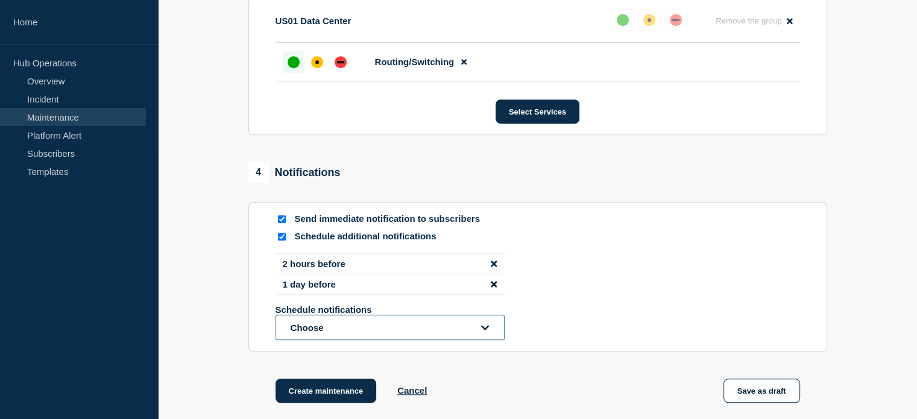
click at [482, 339] on button "Choose" at bounding box center [390, 327] width 229 height 25
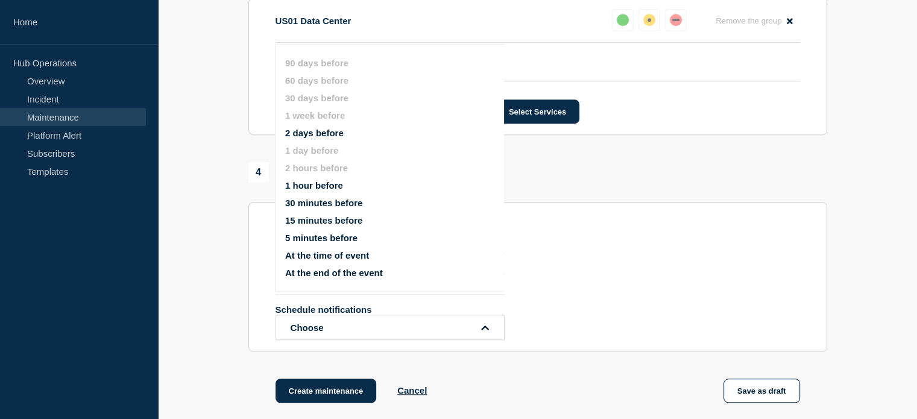
click at [323, 185] on button "1 hour before" at bounding box center [314, 185] width 58 height 10
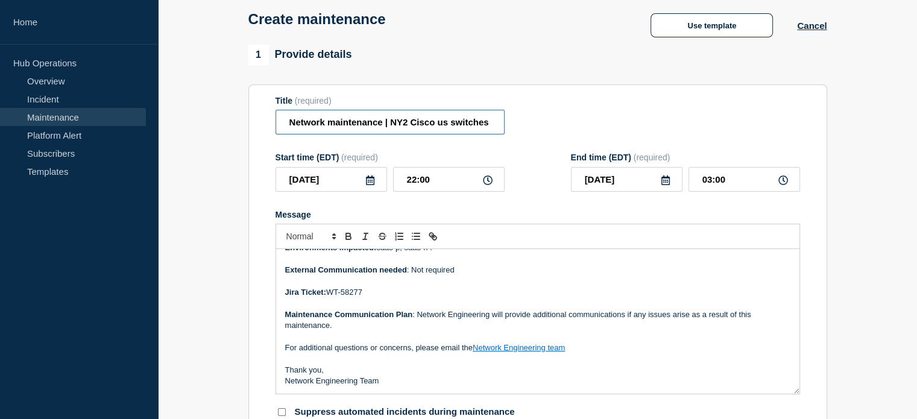
scroll to position [0, 150]
drag, startPoint x: 290, startPoint y: 127, endPoint x: 722, endPoint y: 121, distance: 432.3
click at [722, 121] on div "Title (required) Network maintenance | NY2 Cisco us switches Upgrade - Rack 107…" at bounding box center [538, 115] width 525 height 39
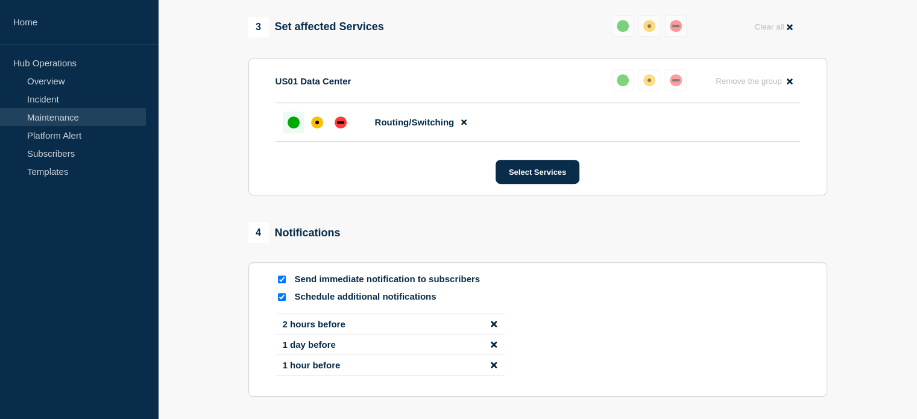
scroll to position [776, 0]
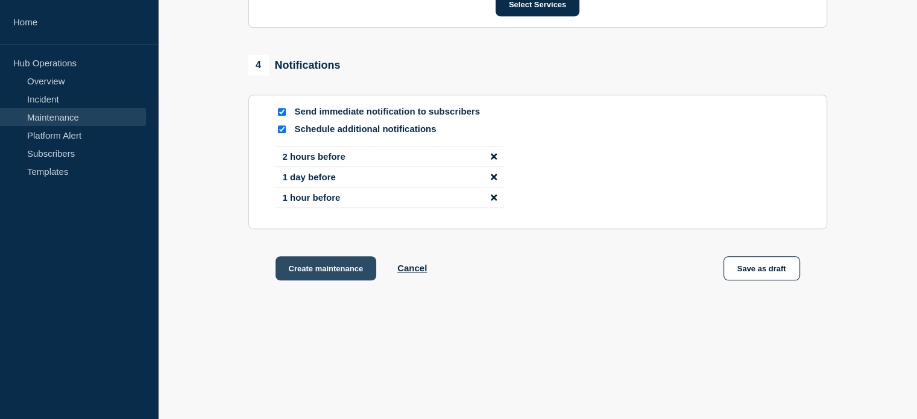
click at [299, 264] on button "Create maintenance" at bounding box center [326, 268] width 101 height 24
